Goal: Transaction & Acquisition: Obtain resource

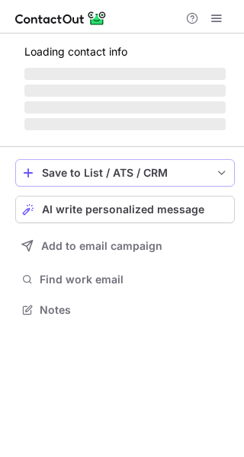
scroll to position [343, 244]
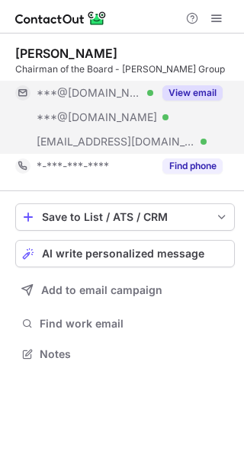
click at [177, 90] on button "View email" at bounding box center [192, 92] width 60 height 15
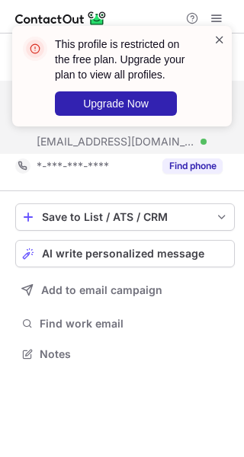
click at [215, 37] on span at bounding box center [219, 39] width 12 height 15
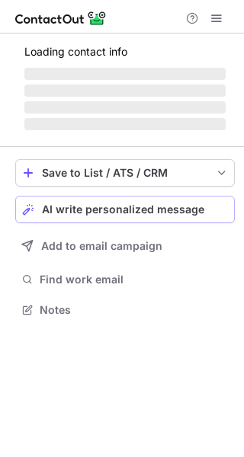
scroll to position [308, 244]
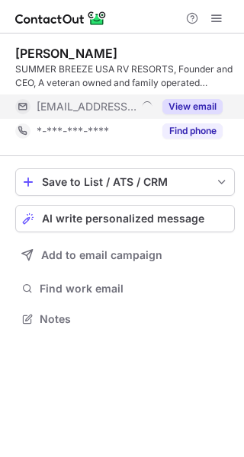
click at [178, 100] on button "View email" at bounding box center [192, 106] width 60 height 15
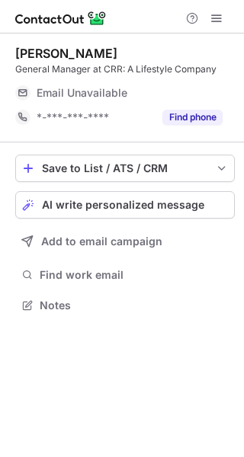
scroll to position [7, 8]
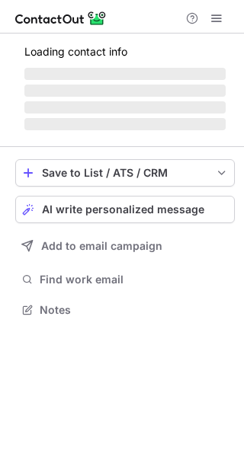
scroll to position [343, 244]
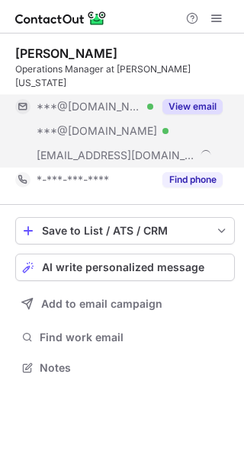
click at [213, 99] on button "View email" at bounding box center [192, 106] width 60 height 15
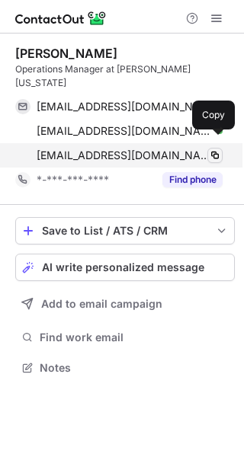
click at [213, 149] on span at bounding box center [215, 155] width 12 height 12
click at [210, 149] on span at bounding box center [215, 155] width 12 height 12
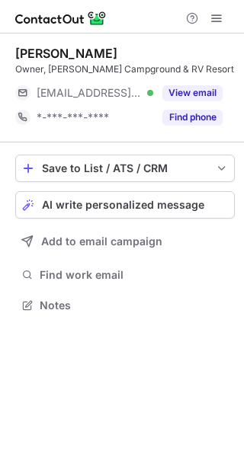
scroll to position [7, 8]
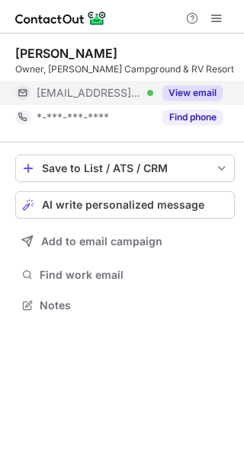
click at [190, 85] on button "View email" at bounding box center [192, 92] width 60 height 15
